Goal: Information Seeking & Learning: Learn about a topic

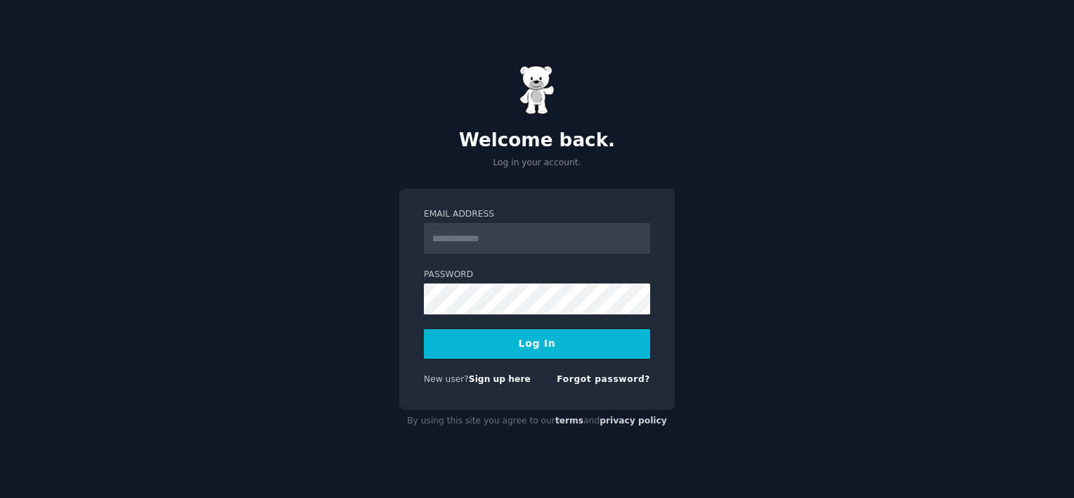
type input "**********"
click at [528, 342] on button "Log In" at bounding box center [537, 344] width 226 height 30
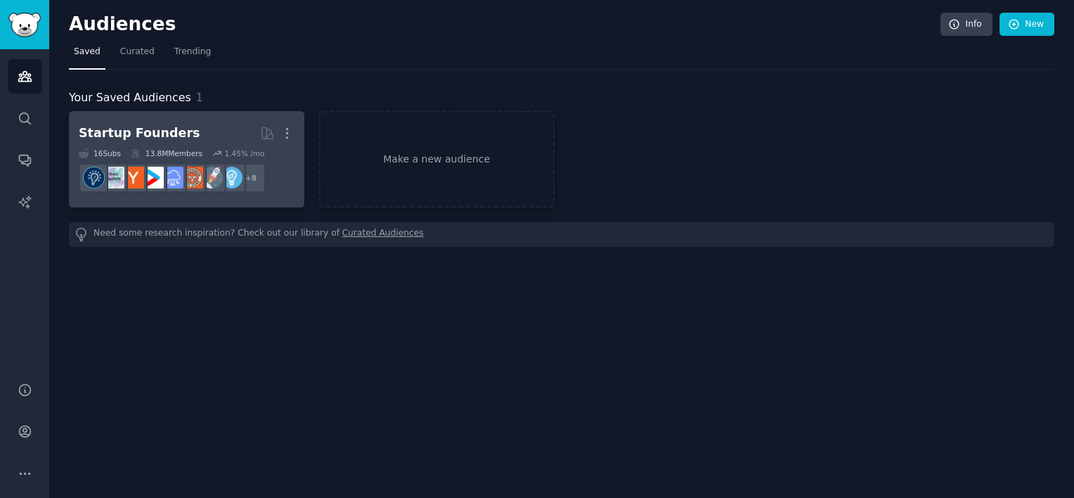
click at [186, 148] on div "13.8M Members" at bounding box center [167, 153] width 72 height 10
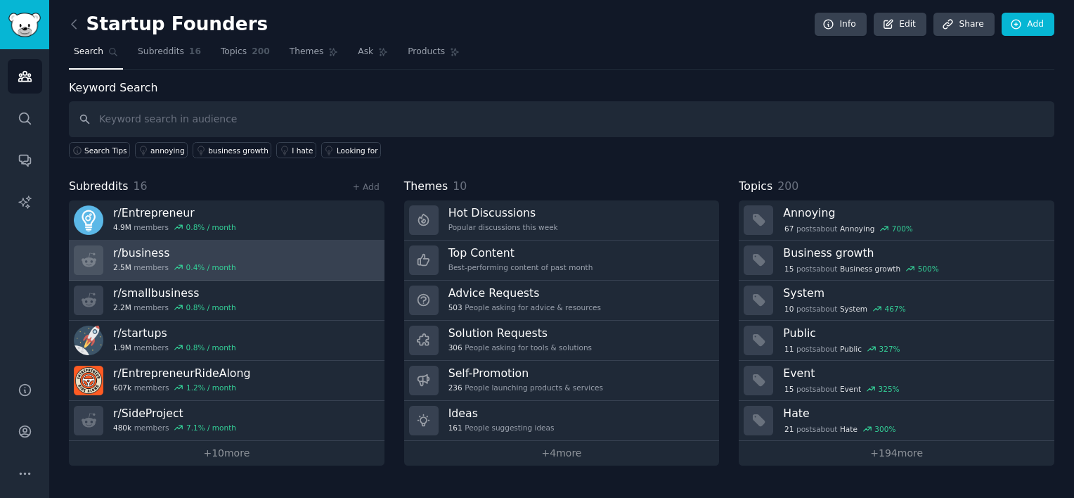
click at [203, 255] on h3 "r/ business" at bounding box center [174, 252] width 123 height 15
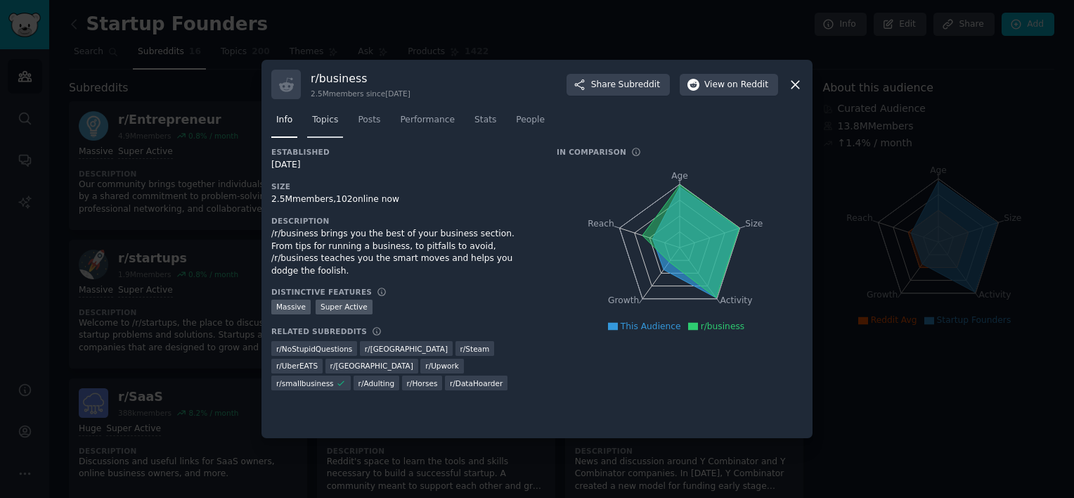
click at [329, 129] on link "Topics" at bounding box center [325, 123] width 36 height 29
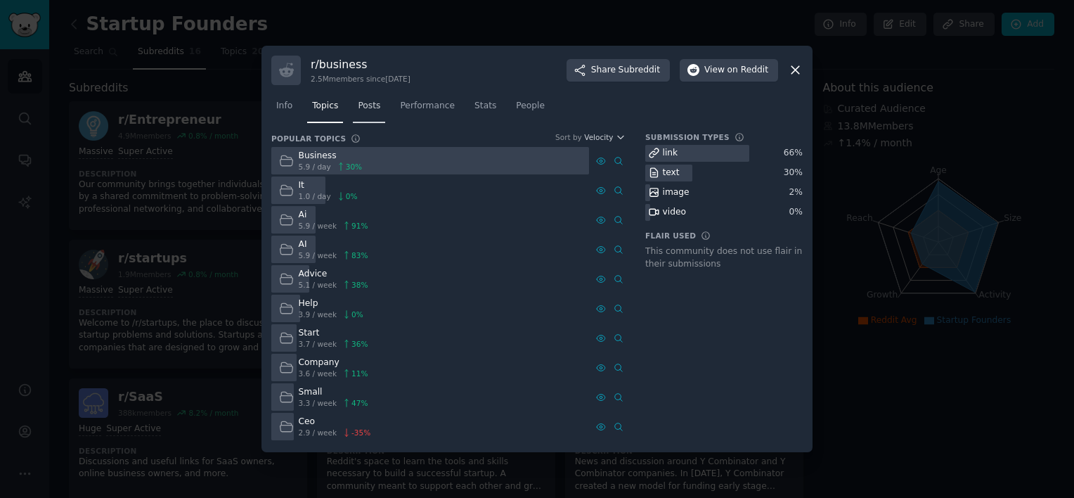
click at [377, 109] on link "Posts" at bounding box center [369, 109] width 32 height 29
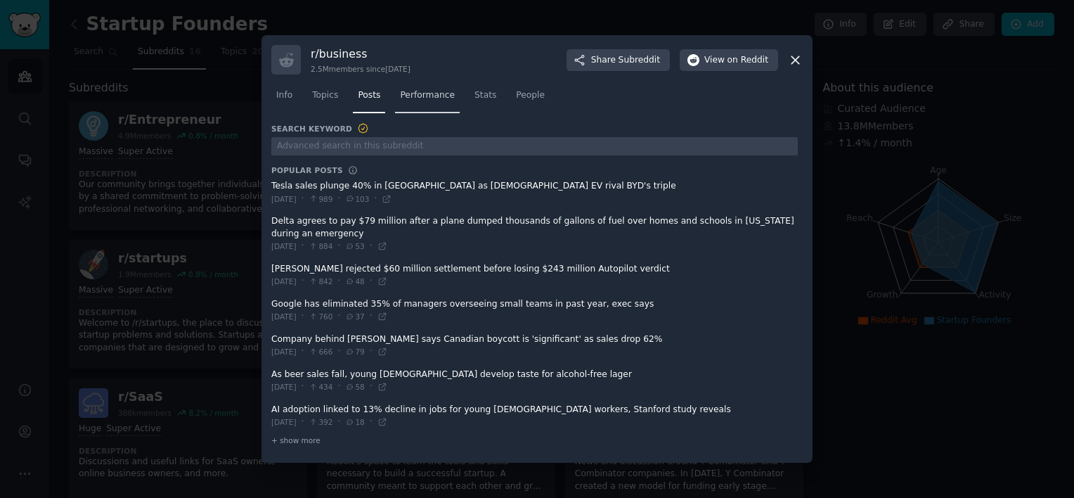
click at [429, 93] on span "Performance" at bounding box center [427, 95] width 55 height 13
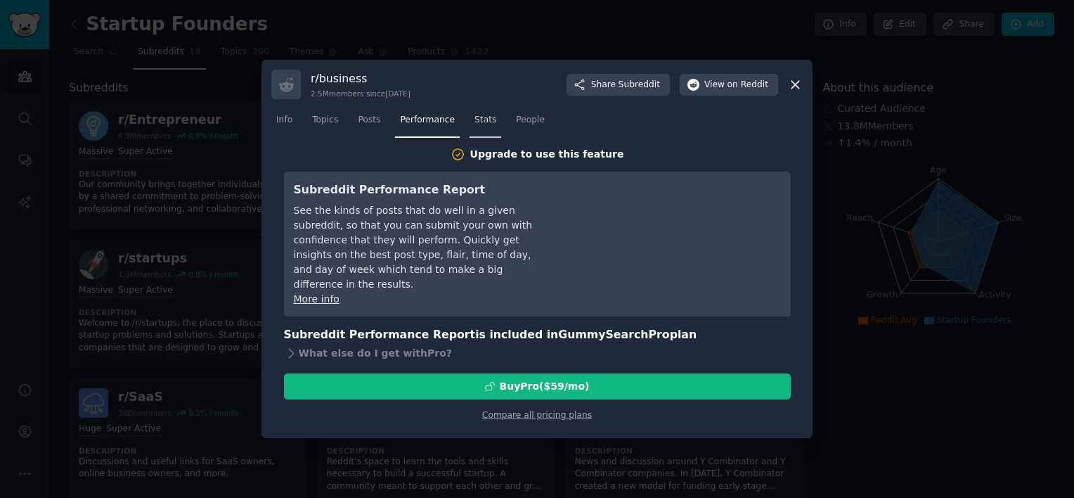
click at [473, 132] on link "Stats" at bounding box center [486, 123] width 32 height 29
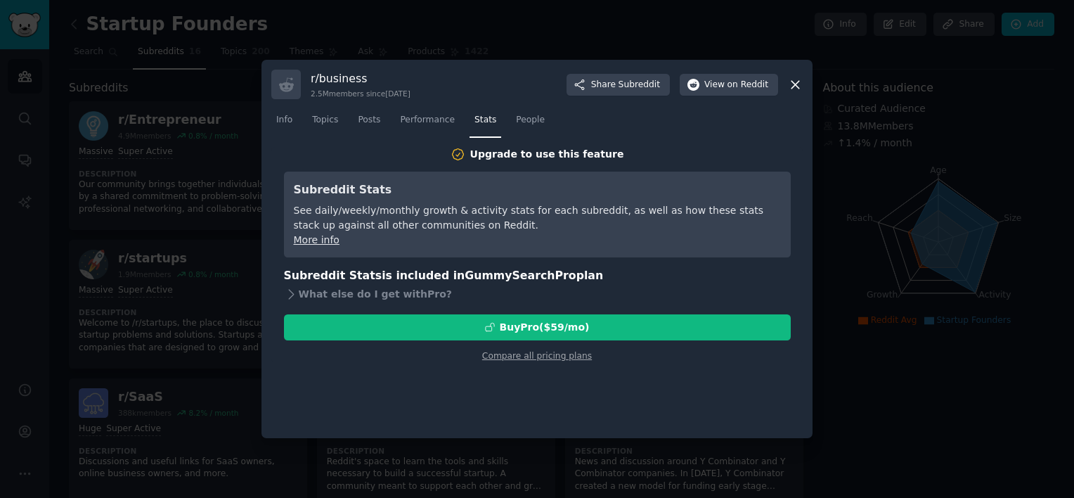
click at [792, 86] on icon at bounding box center [795, 84] width 15 height 15
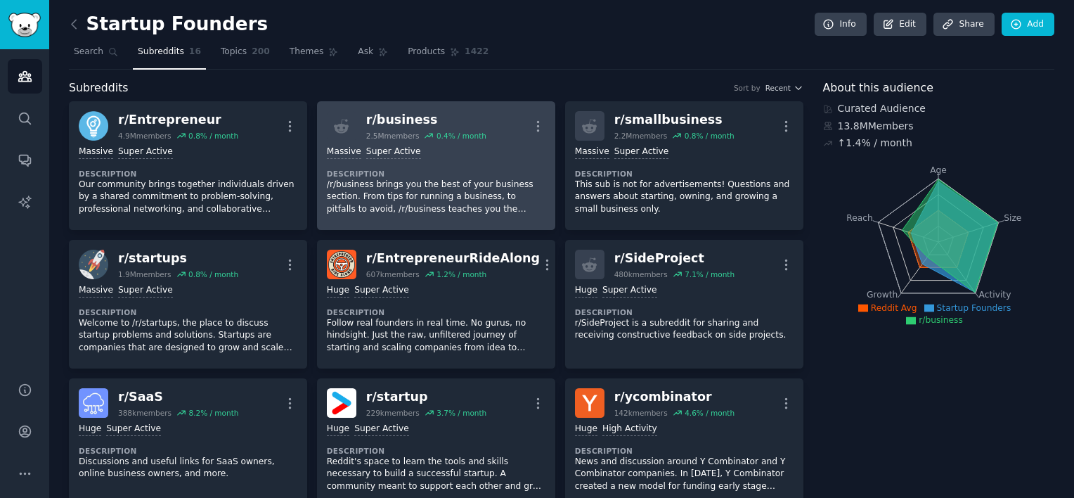
click at [438, 163] on div "1,000,000+ members Massive Super Active Description /r/business brings you the …" at bounding box center [436, 180] width 219 height 79
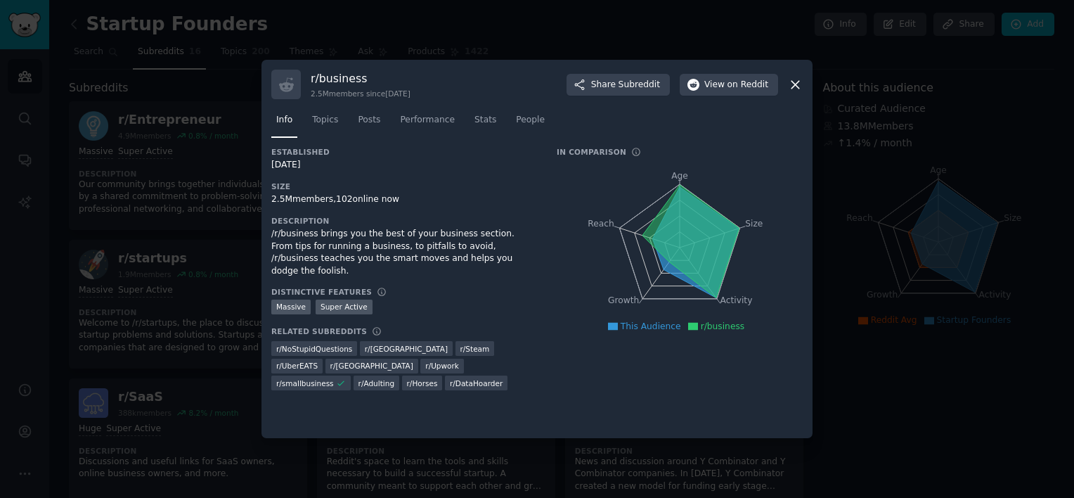
click at [105, 191] on div at bounding box center [537, 249] width 1074 height 498
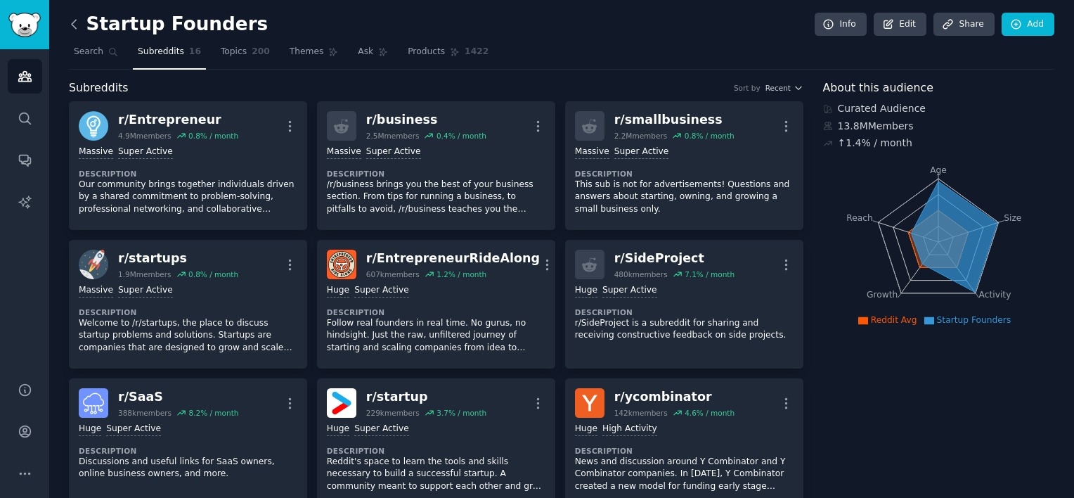
click at [74, 21] on icon at bounding box center [74, 24] width 4 height 8
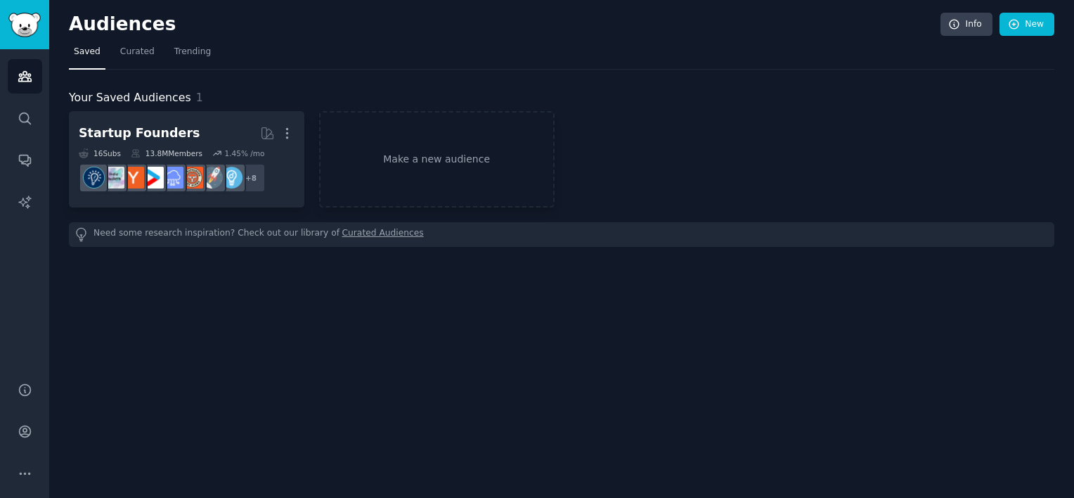
click at [85, 30] on h2 "Audiences" at bounding box center [505, 24] width 872 height 23
click at [19, 28] on img "Sidebar" at bounding box center [24, 25] width 32 height 25
click at [465, 188] on link "Make a new audience" at bounding box center [437, 159] width 236 height 96
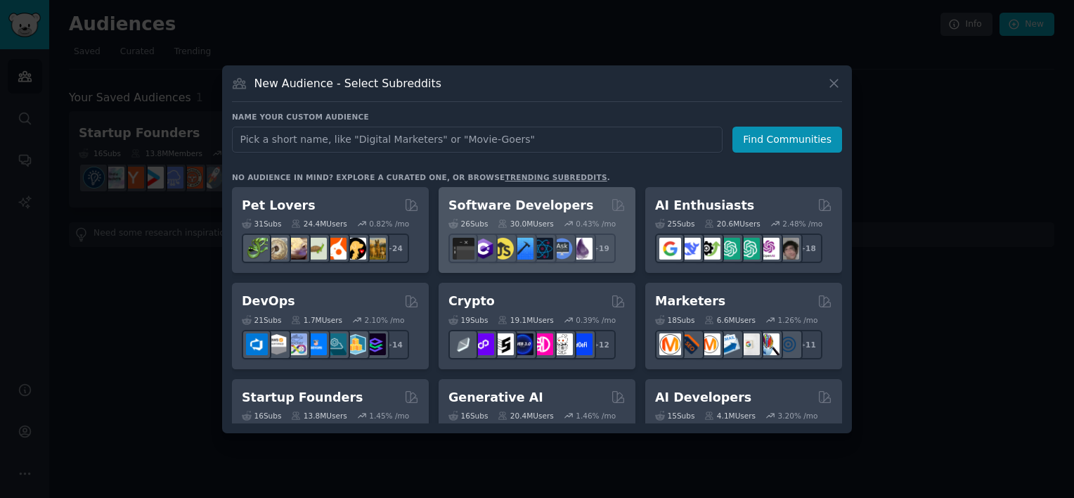
click at [532, 205] on h2 "Software Developers" at bounding box center [521, 206] width 145 height 18
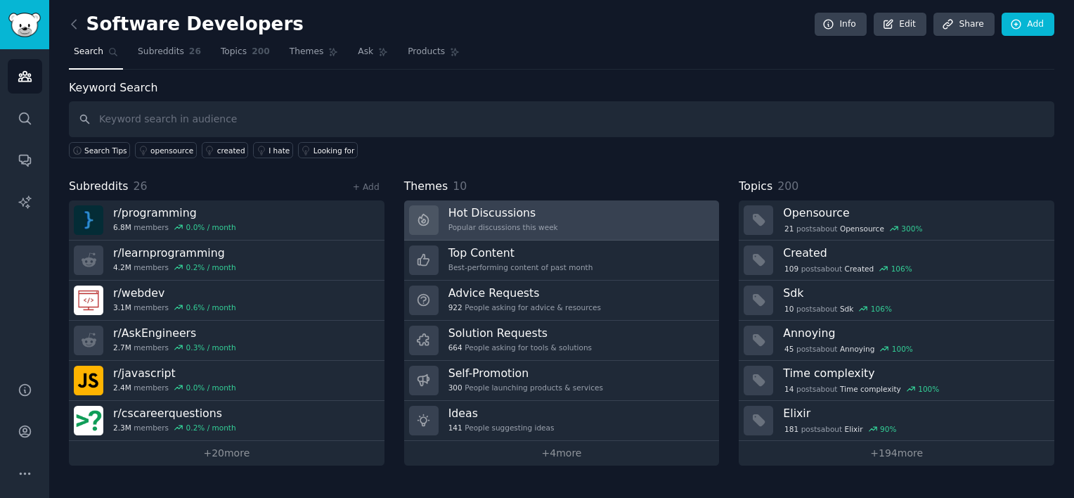
click at [489, 229] on div "Popular discussions this week" at bounding box center [504, 227] width 110 height 10
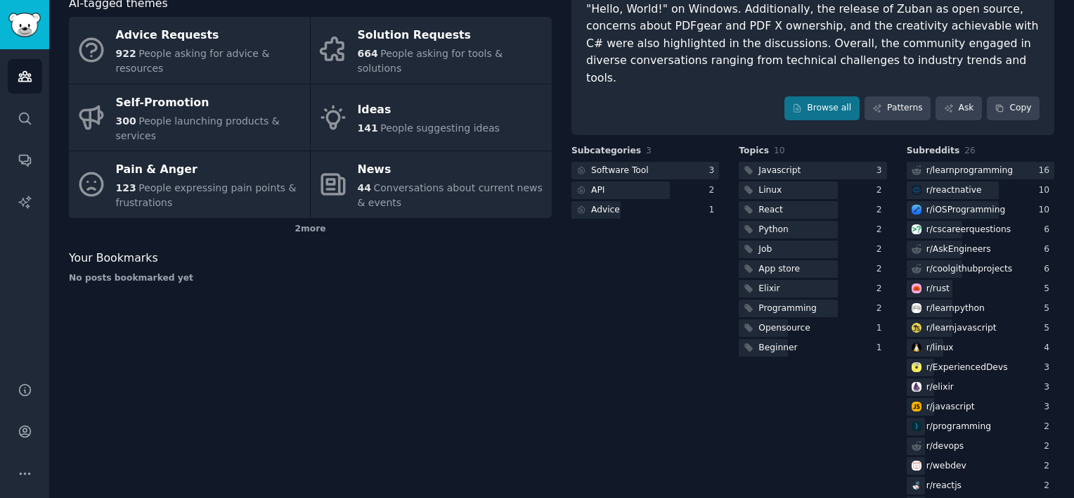
scroll to position [187, 0]
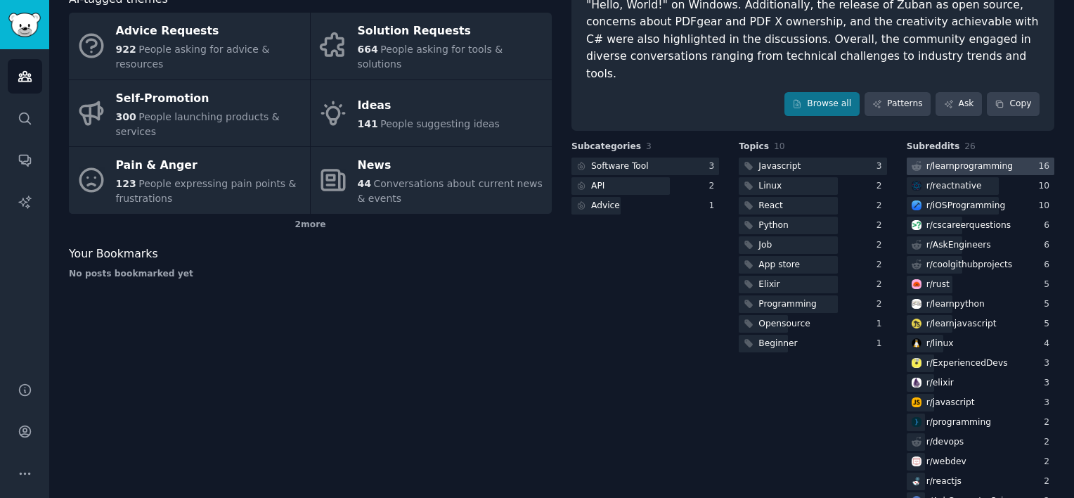
click at [1007, 158] on div at bounding box center [981, 167] width 148 height 18
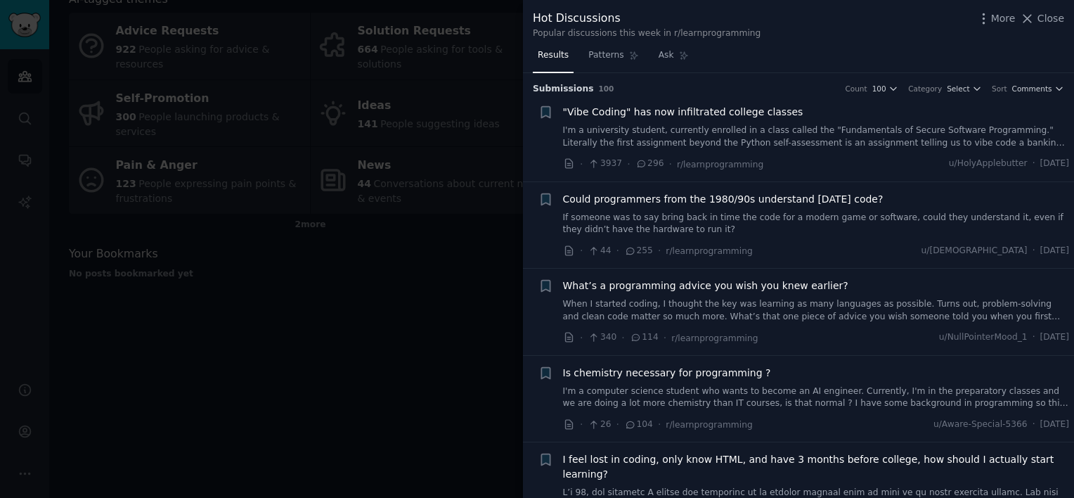
click at [998, 127] on link "I'm a university student, currently enrolled in a class called the "Fundamental…" at bounding box center [816, 136] width 507 height 25
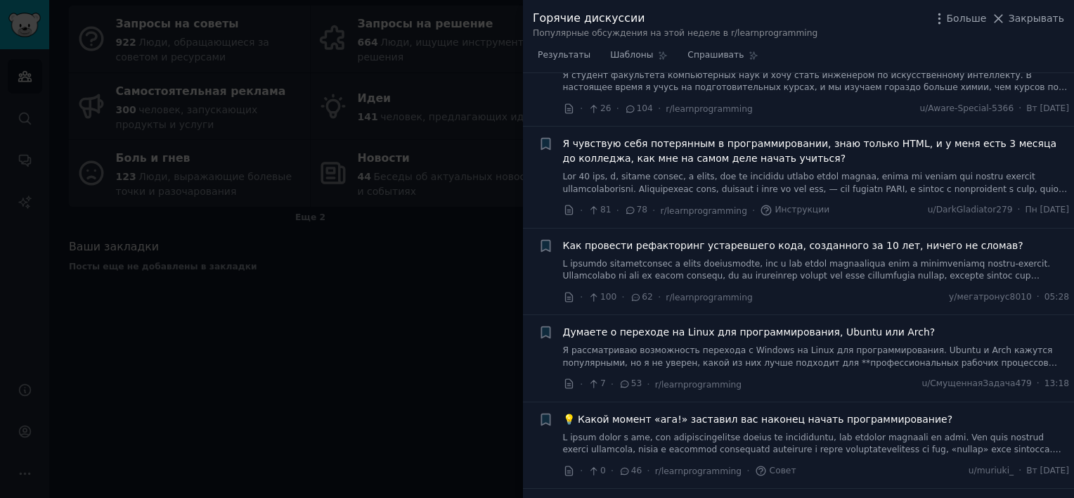
scroll to position [605, 0]
click at [884, 257] on link at bounding box center [816, 269] width 507 height 25
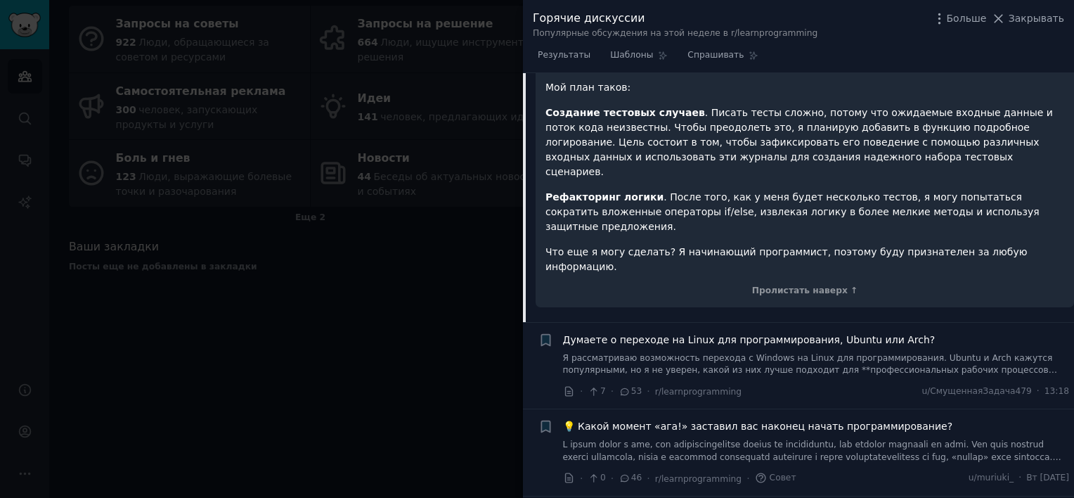
scroll to position [1175, 0]
